Goal: Information Seeking & Learning: Learn about a topic

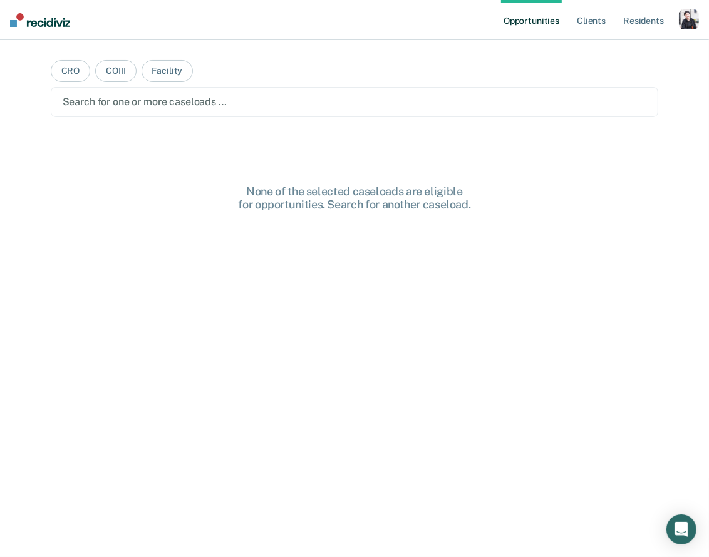
click at [637, 10] on div "button" at bounding box center [688, 19] width 20 height 20
click at [615, 53] on link "Profile" at bounding box center [638, 51] width 101 height 11
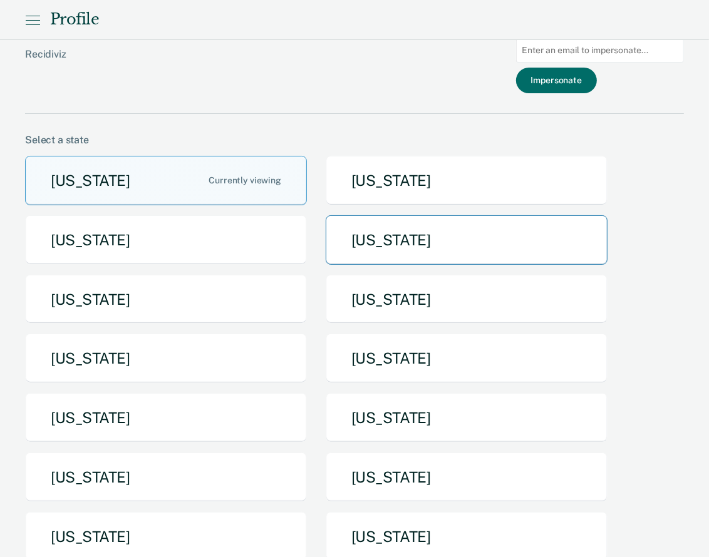
click at [349, 253] on button "[US_STATE]" at bounding box center [466, 239] width 282 height 49
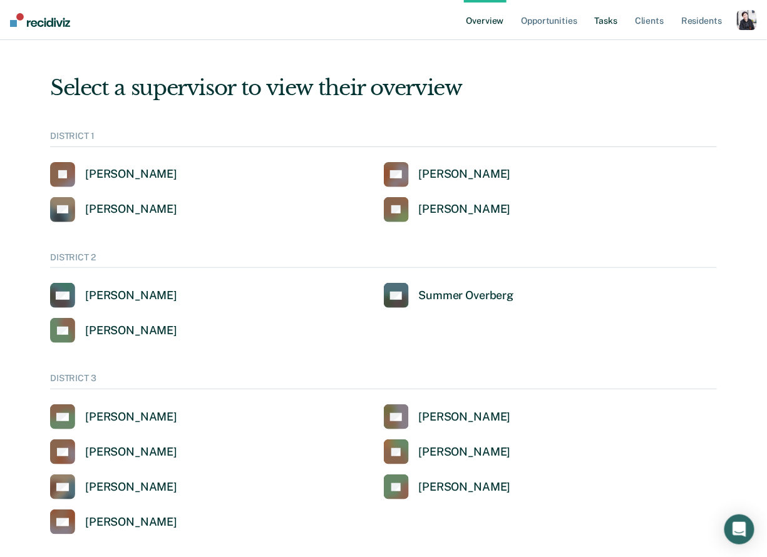
click at [600, 24] on link "Tasks" at bounding box center [606, 20] width 28 height 40
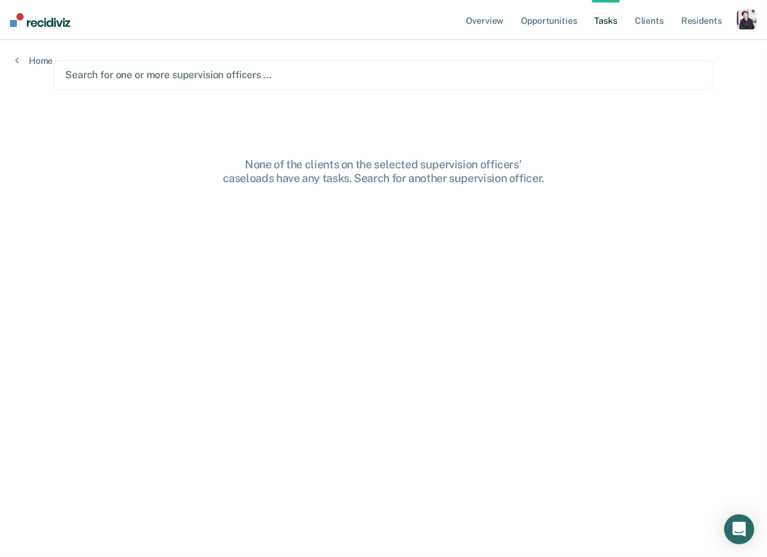
click at [322, 86] on div "Search for one or more supervision officers …" at bounding box center [383, 75] width 660 height 30
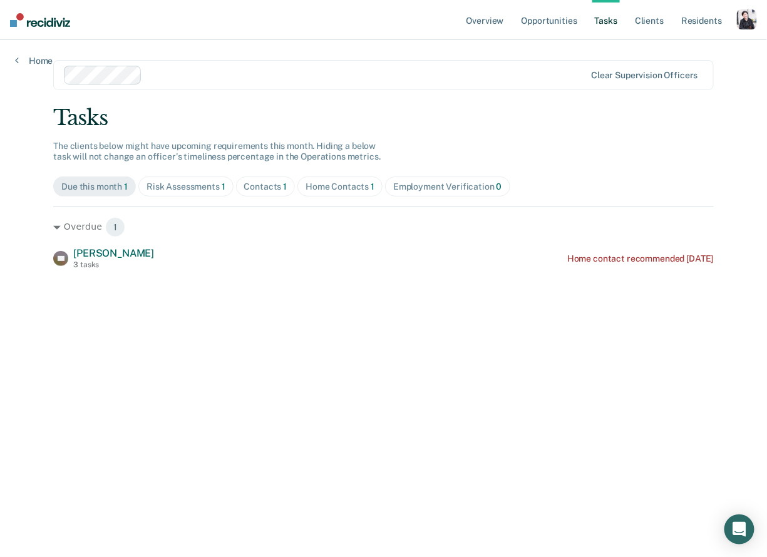
click at [637, 24] on div "button" at bounding box center [747, 19] width 20 height 20
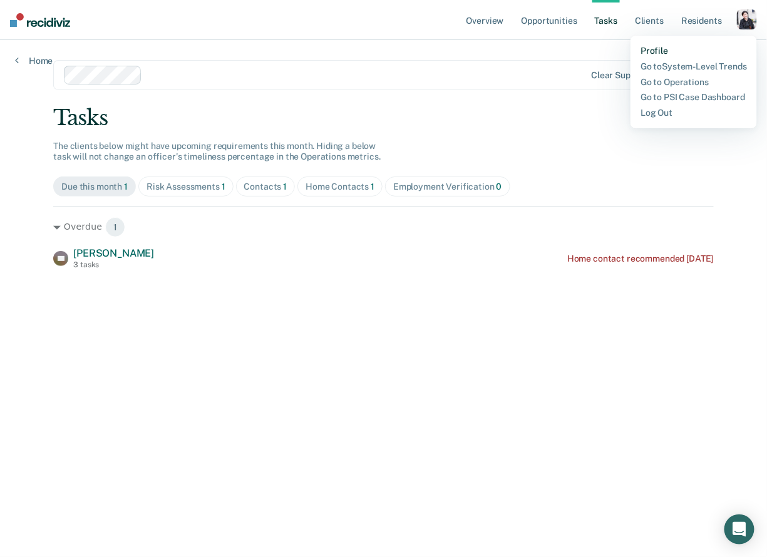
click at [637, 52] on link "Profile" at bounding box center [693, 51] width 106 height 11
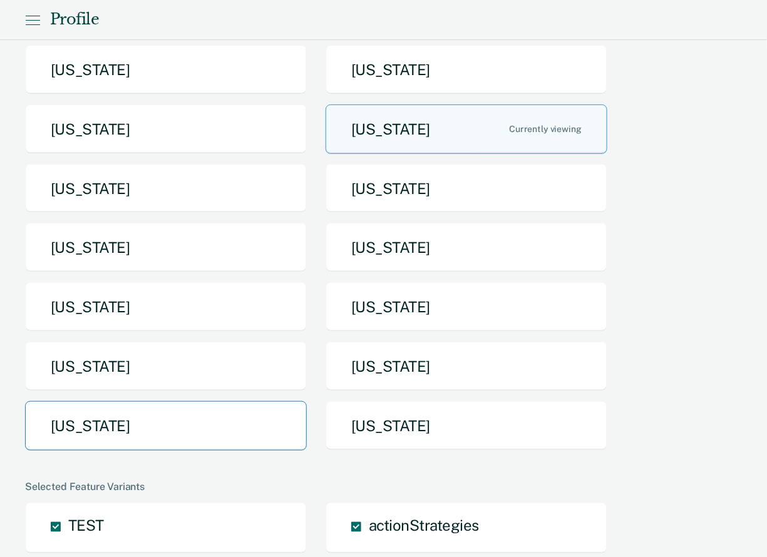
scroll to position [115, 0]
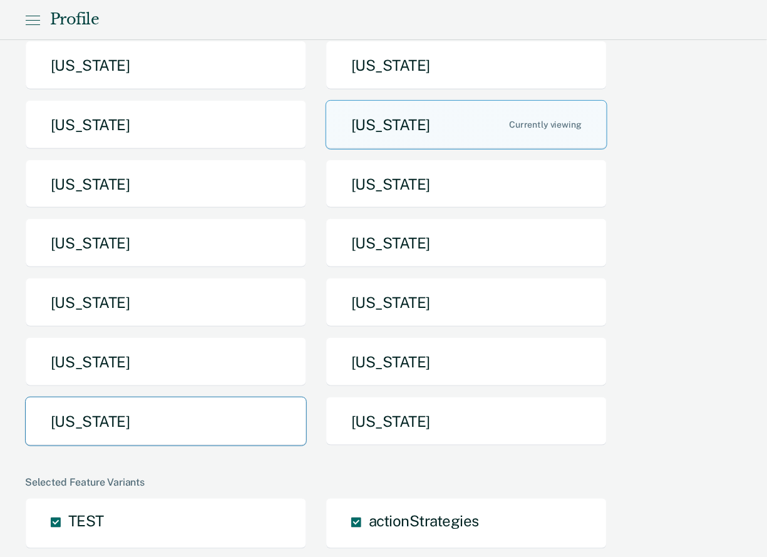
click at [153, 417] on button "[US_STATE]" at bounding box center [166, 421] width 282 height 49
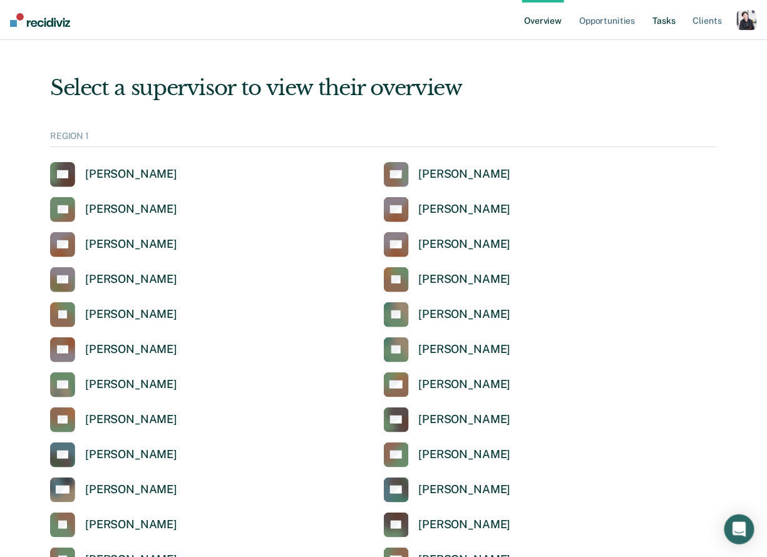
click at [637, 10] on link "Tasks" at bounding box center [664, 20] width 28 height 40
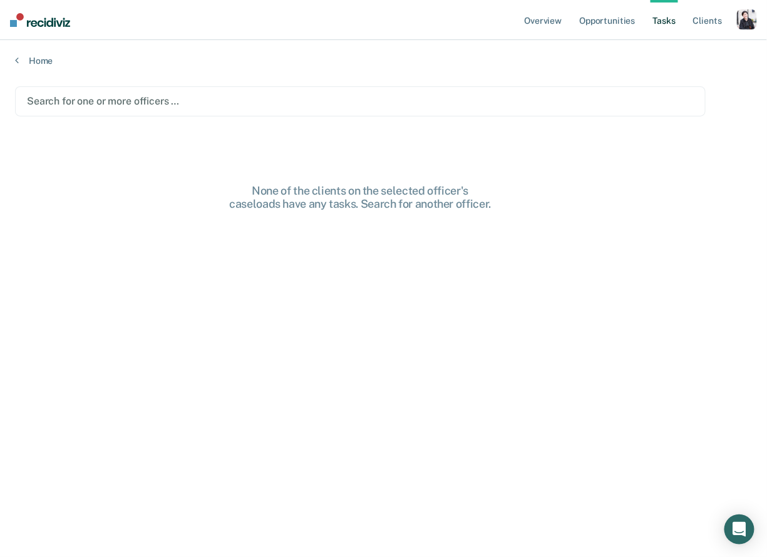
click at [195, 91] on div "Search for one or more officers …" at bounding box center [360, 101] width 690 height 30
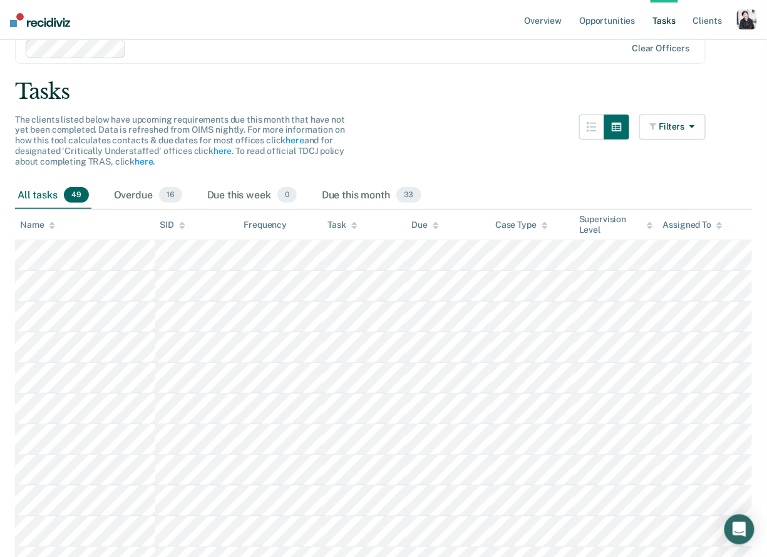
scroll to position [55, 0]
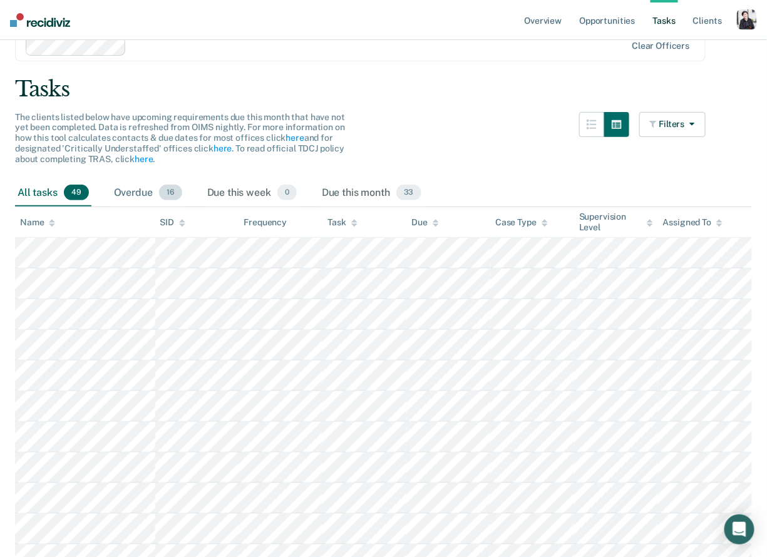
click at [160, 185] on div "Overdue 16" at bounding box center [147, 194] width 73 height 28
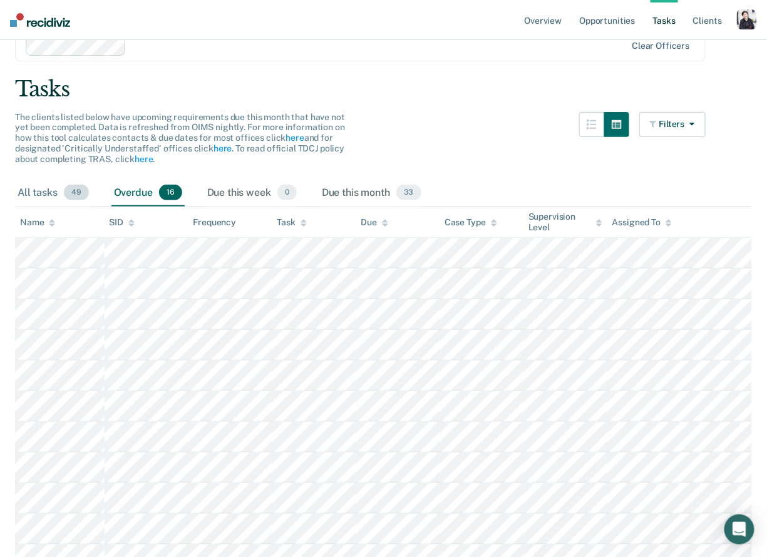
click at [33, 185] on div "All tasks 49" at bounding box center [53, 194] width 76 height 28
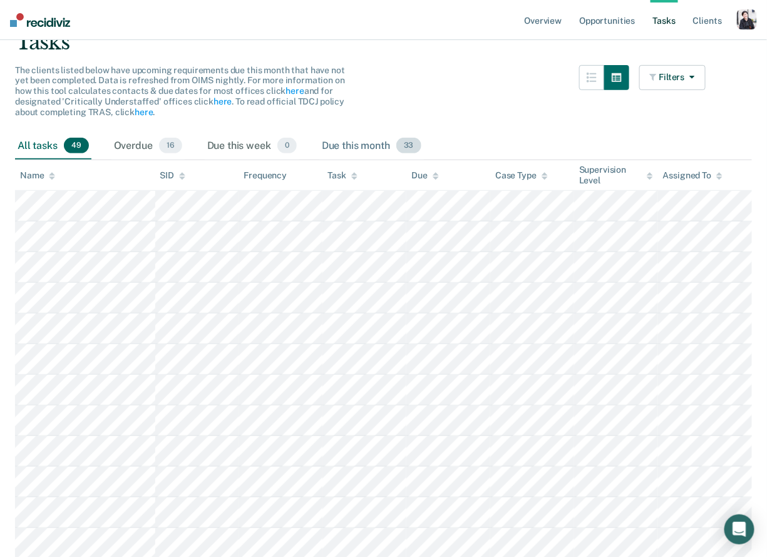
scroll to position [23, 0]
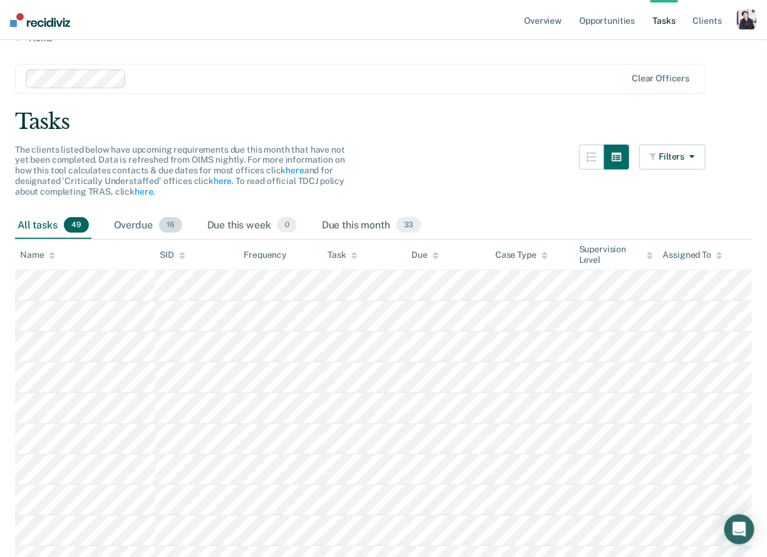
click at [118, 214] on div "Overdue 16" at bounding box center [147, 226] width 73 height 28
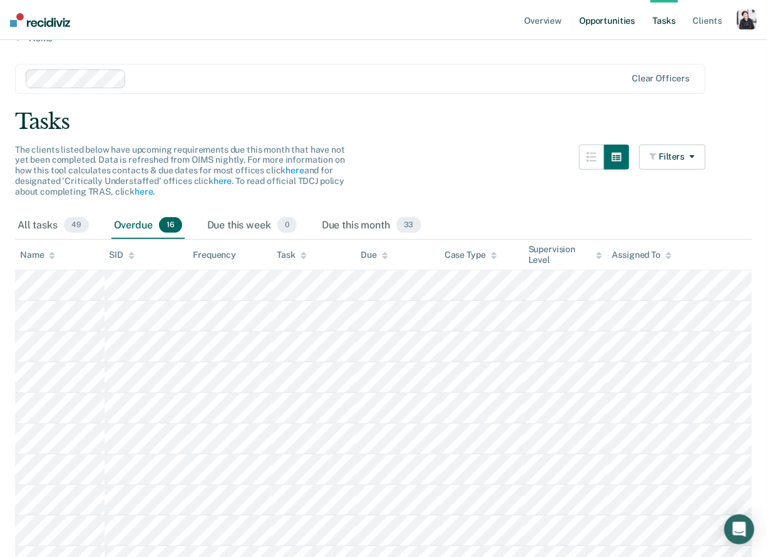
click at [589, 24] on link "Opportunities" at bounding box center [606, 20] width 61 height 40
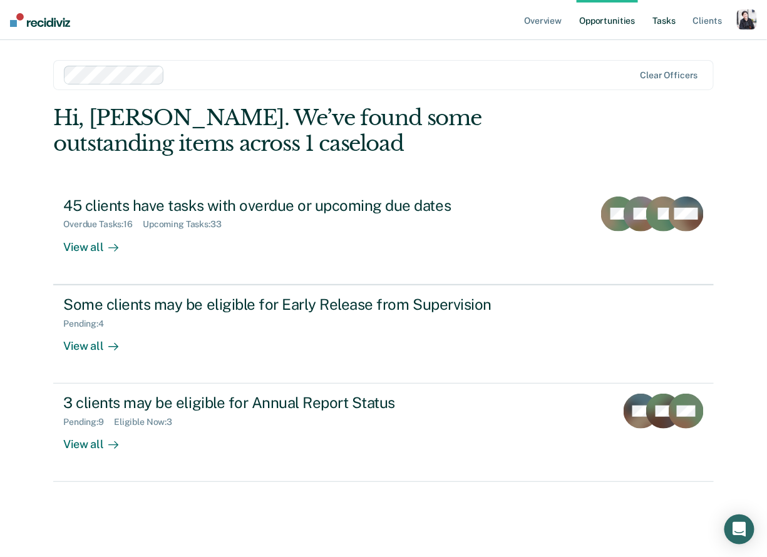
click at [637, 33] on link "Tasks" at bounding box center [664, 20] width 28 height 40
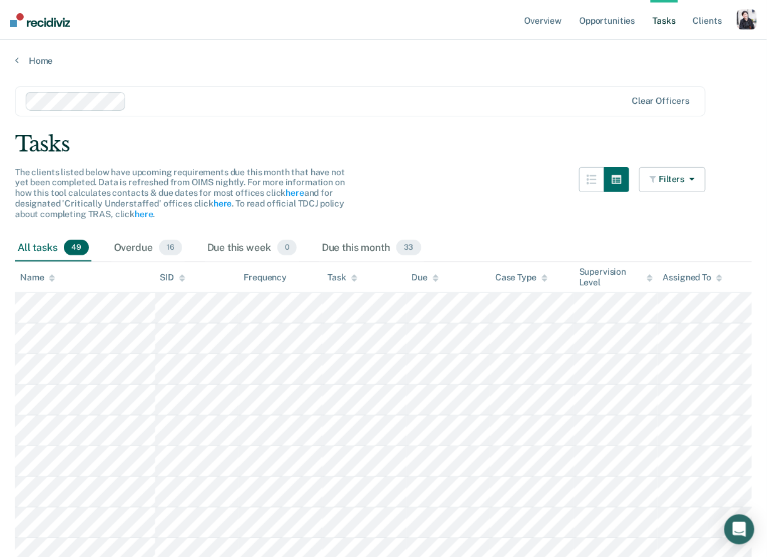
click at [176, 103] on div at bounding box center [378, 101] width 494 height 14
click at [244, 109] on div at bounding box center [326, 101] width 601 height 19
click at [341, 100] on div at bounding box center [470, 101] width 310 height 14
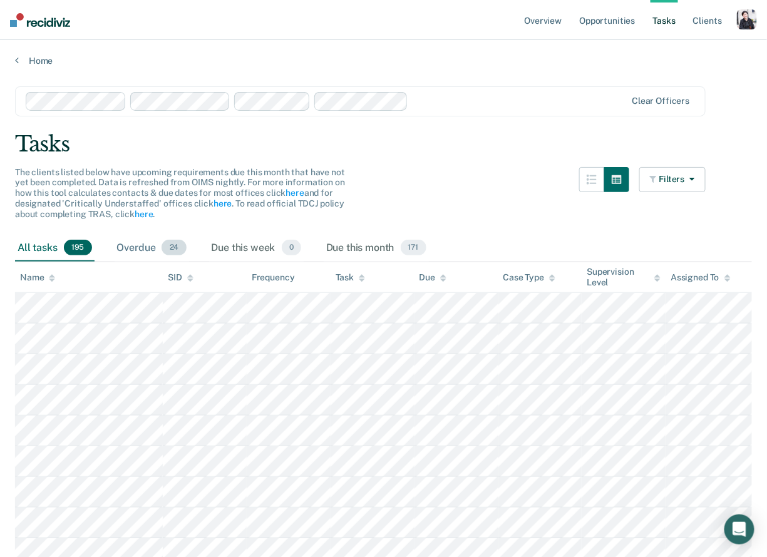
click at [121, 243] on div "Overdue 24" at bounding box center [152, 249] width 74 height 28
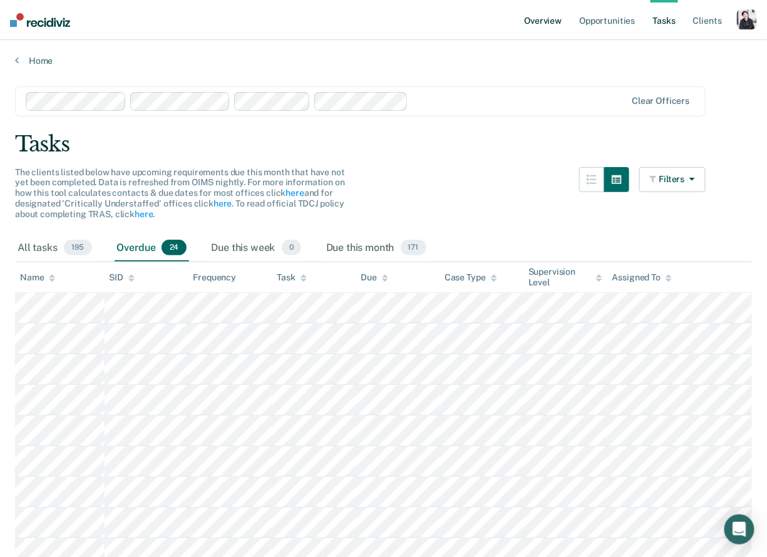
click at [553, 34] on link "Overview" at bounding box center [543, 20] width 43 height 40
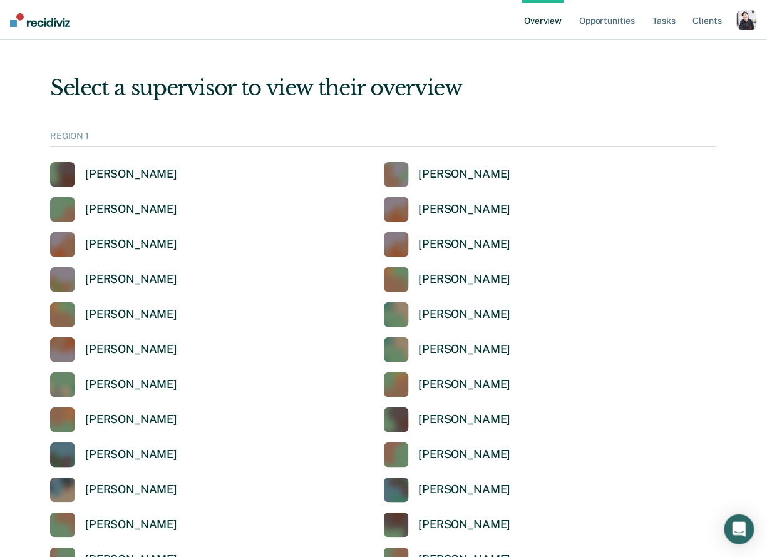
click at [553, 34] on link "Overview" at bounding box center [543, 20] width 43 height 40
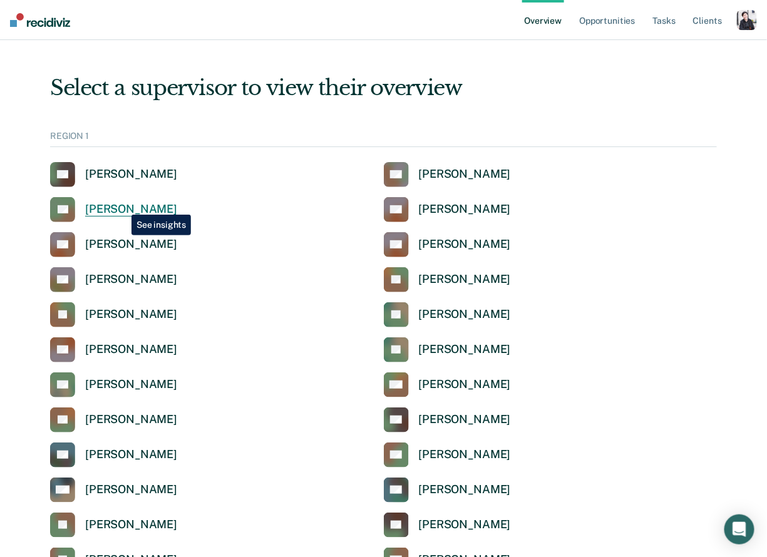
click at [122, 207] on div "[PERSON_NAME]" at bounding box center [131, 209] width 92 height 14
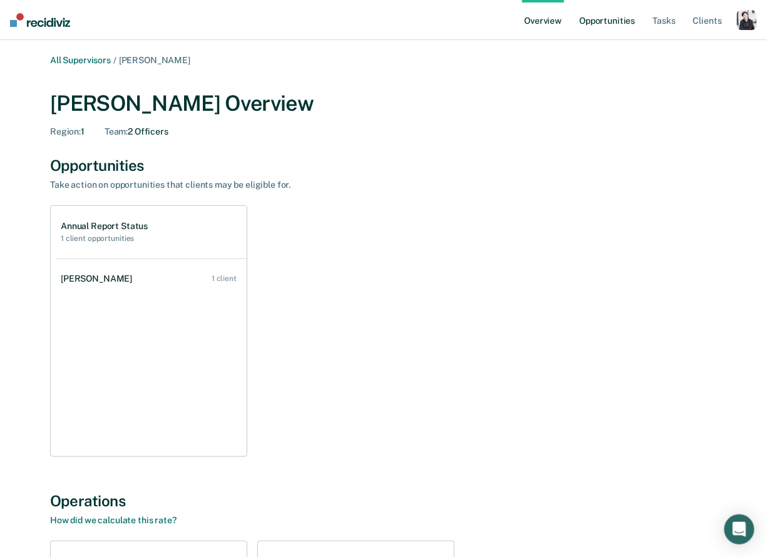
click at [607, 29] on link "Opportunities" at bounding box center [606, 20] width 61 height 40
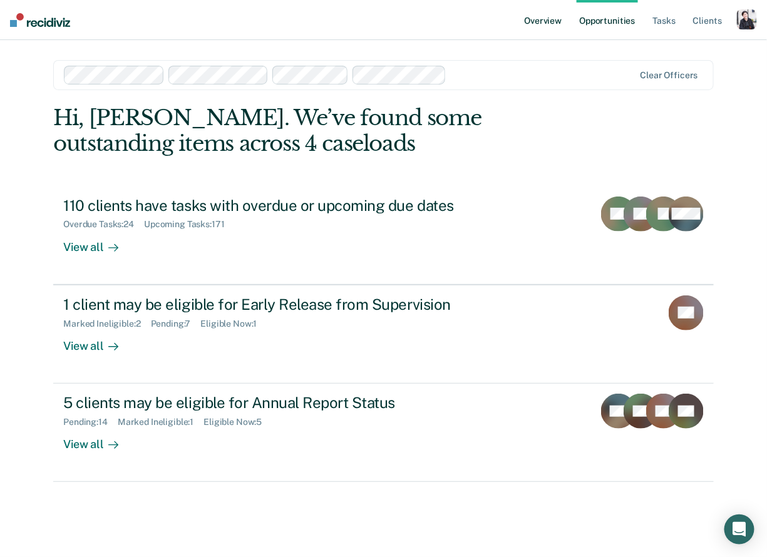
click at [527, 21] on link "Overview" at bounding box center [543, 20] width 43 height 40
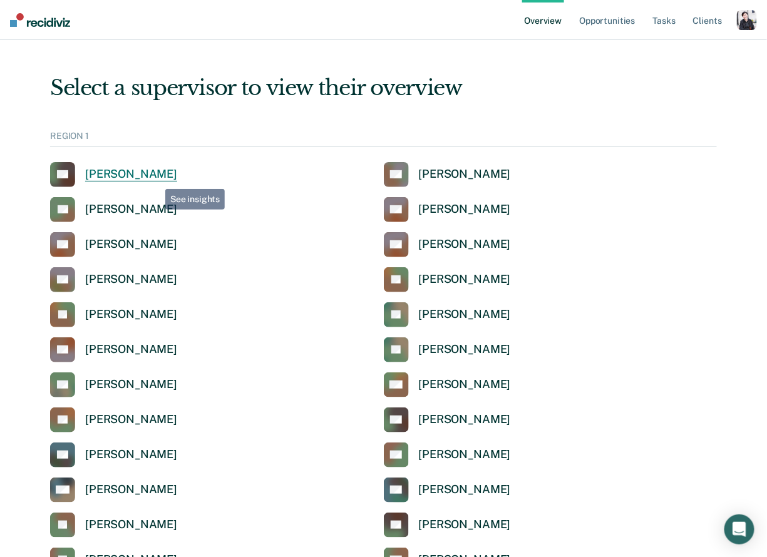
click at [156, 180] on div "[PERSON_NAME]" at bounding box center [131, 174] width 92 height 14
